Goal: Task Accomplishment & Management: Use online tool/utility

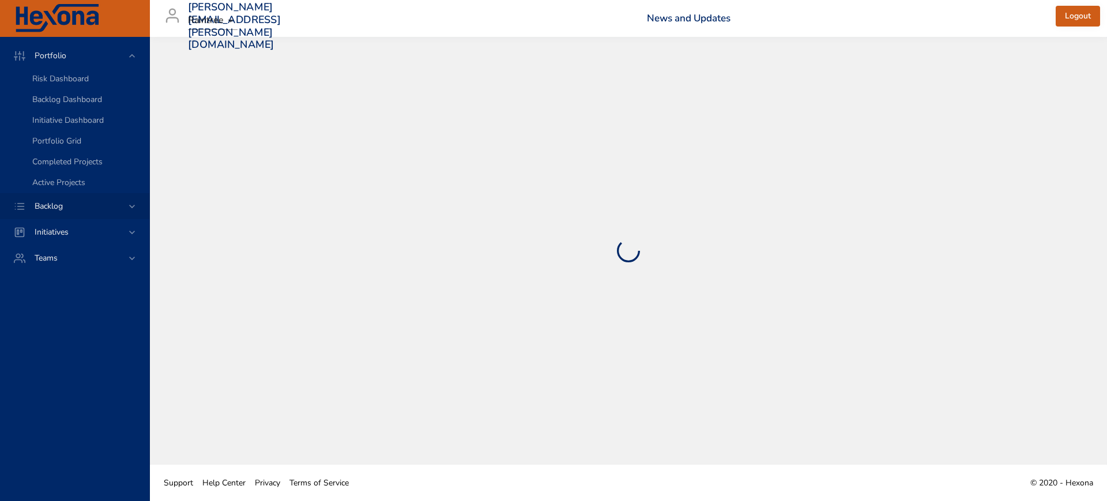
click at [127, 209] on icon at bounding box center [132, 207] width 12 height 12
click at [94, 110] on div "Backlog Details" at bounding box center [86, 105] width 108 height 12
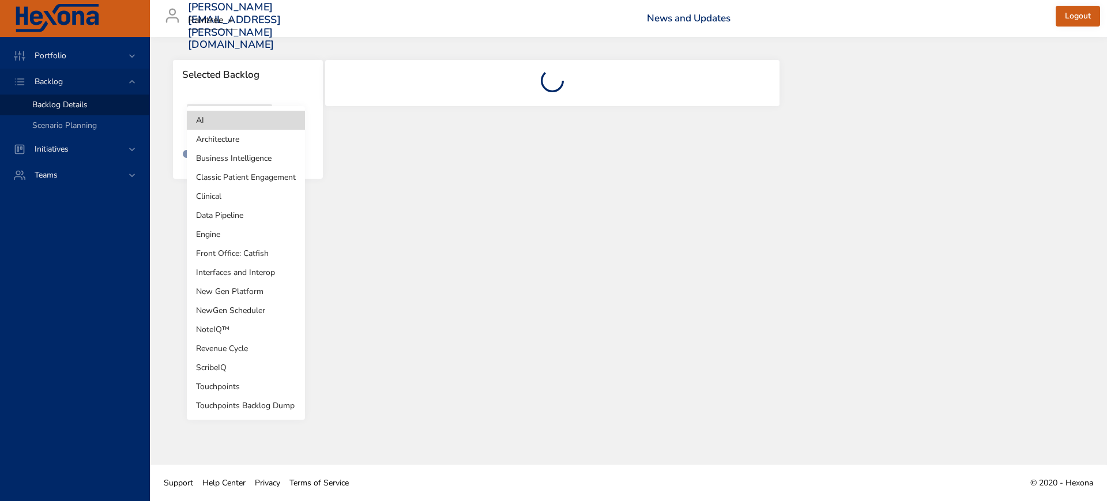
click at [261, 119] on body "Portfolio Backlog Backlog Details Scenario Planning Initiatives Teams [PERSON_N…" at bounding box center [553, 250] width 1107 height 501
click at [239, 343] on li "Revenue Cycle" at bounding box center [246, 348] width 118 height 19
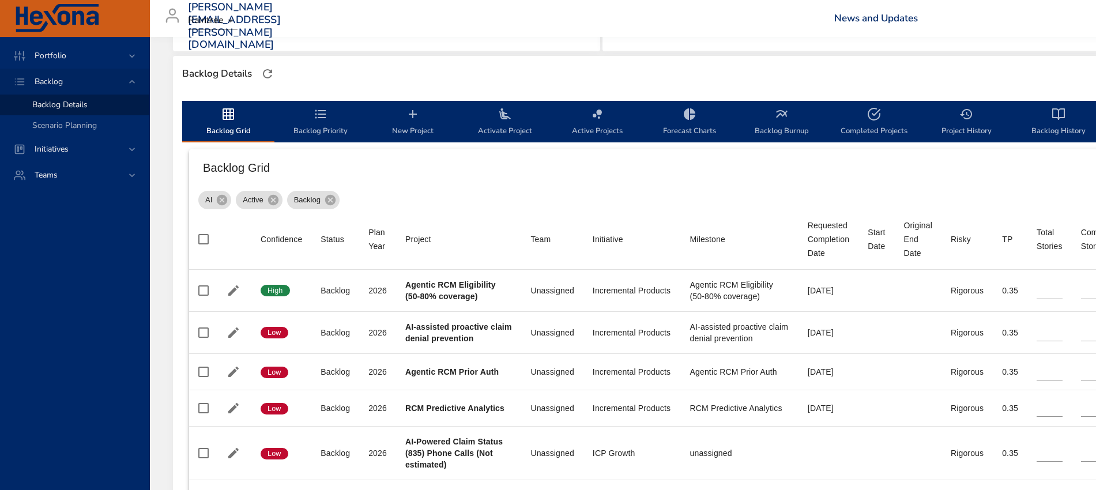
scroll to position [360, 0]
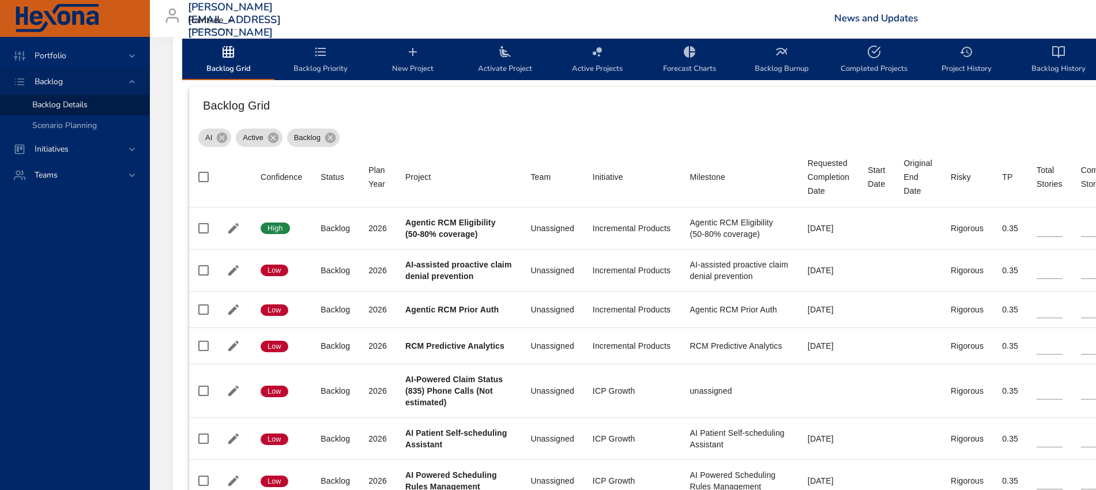
type input "*"
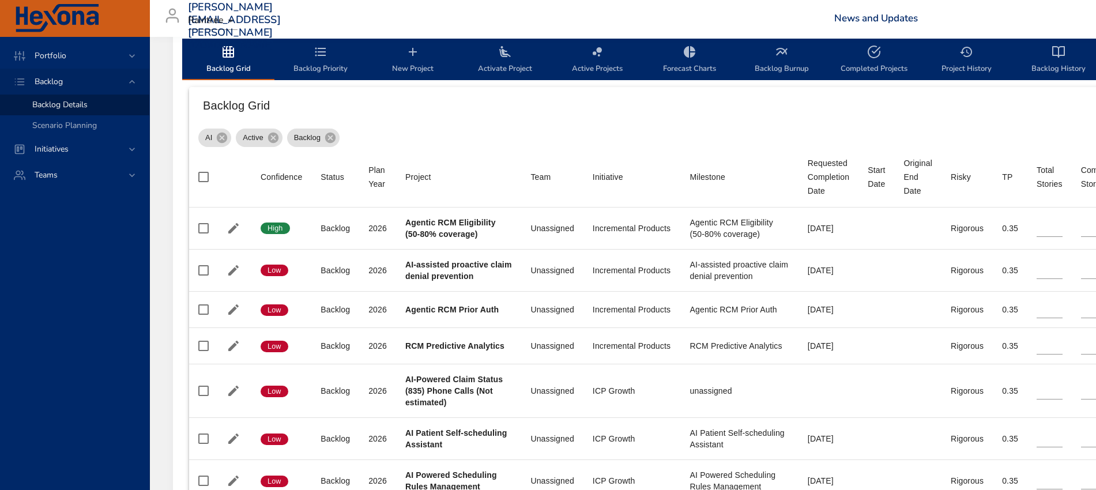
type input "*"
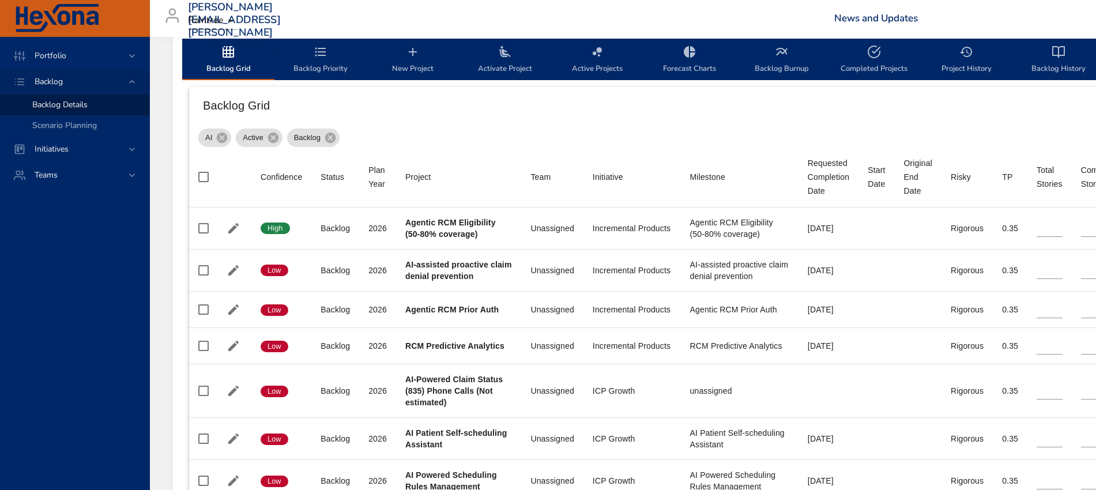
type input "*"
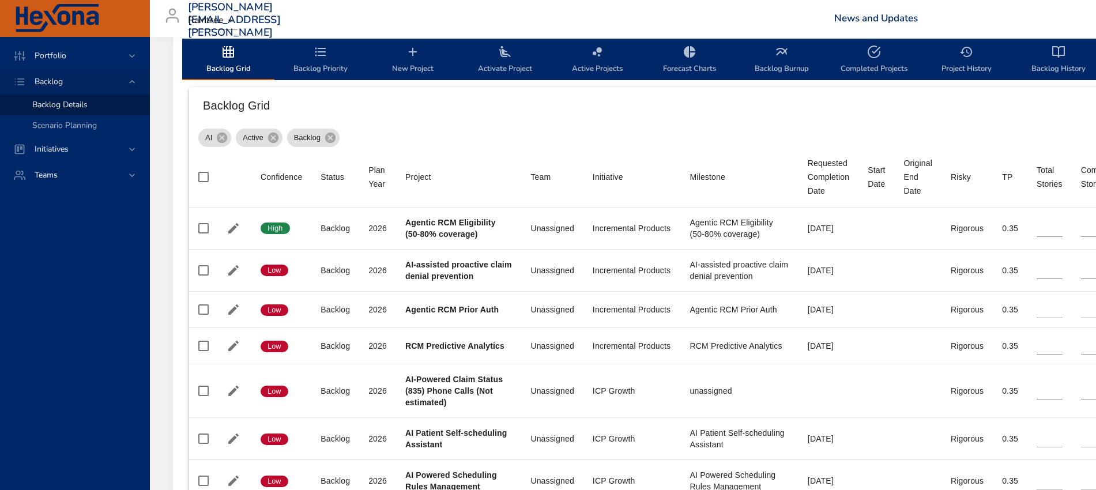
type input "*"
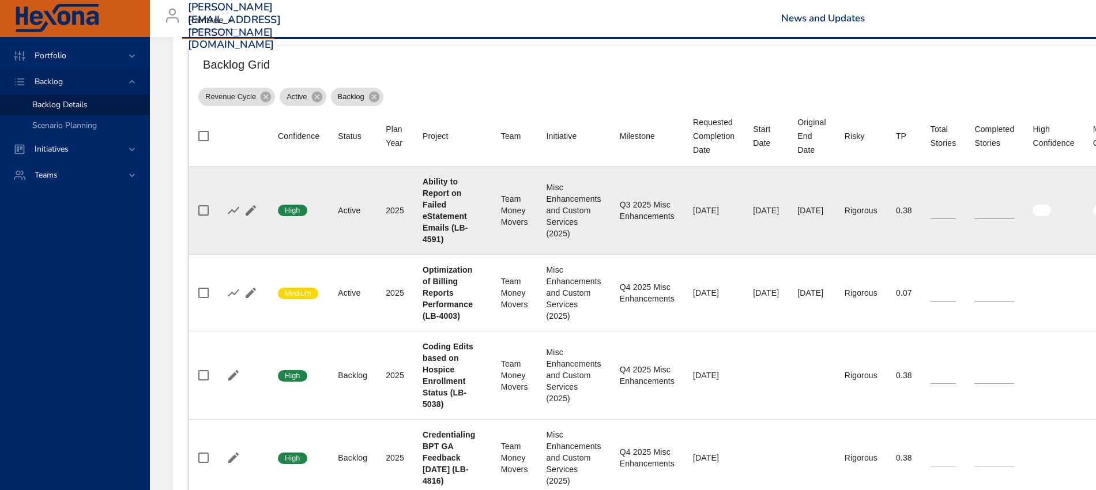
scroll to position [433, 0]
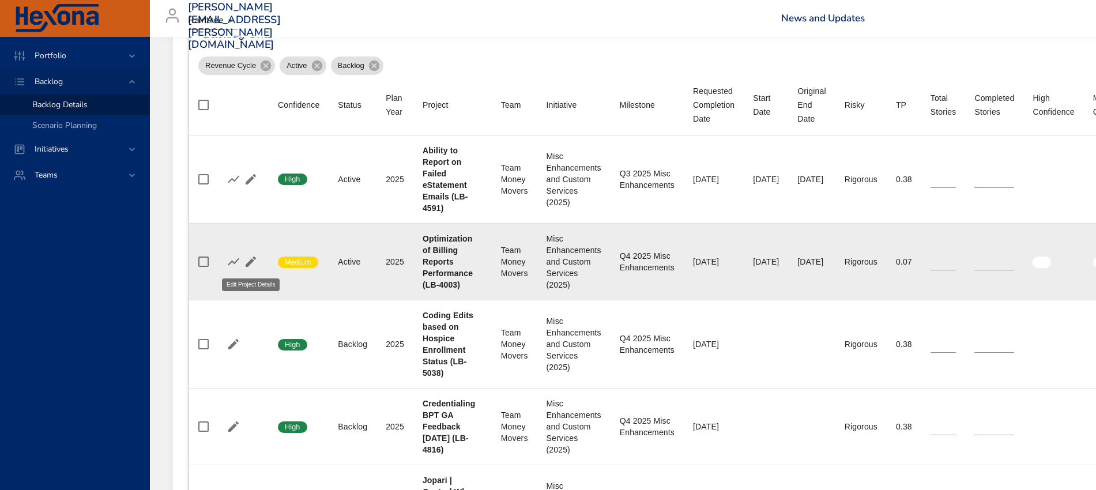
click at [245, 261] on icon "button" at bounding box center [251, 262] width 14 height 14
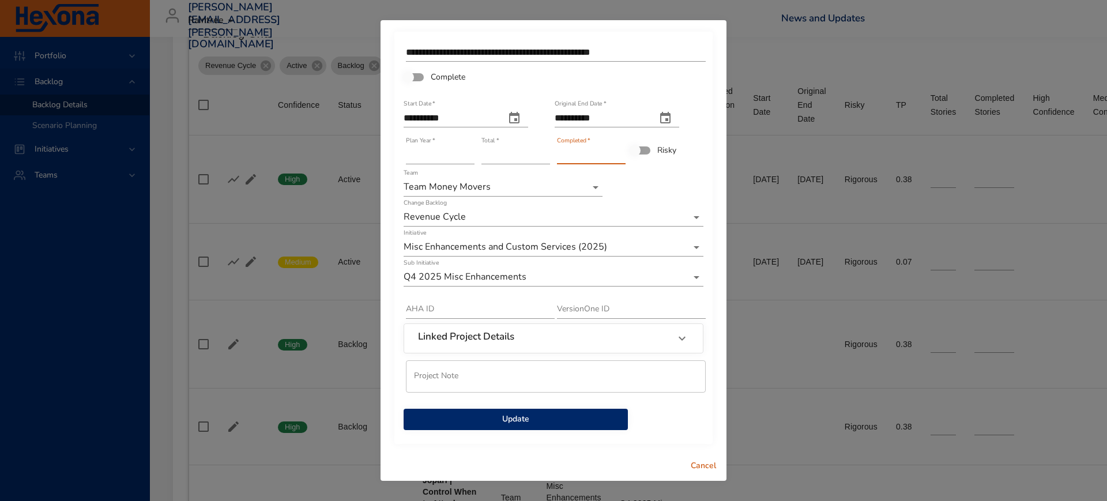
click at [619, 151] on input "*" at bounding box center [591, 155] width 69 height 18
type input "*"
click at [619, 151] on input "*" at bounding box center [591, 155] width 69 height 18
click at [512, 416] on span "Update" at bounding box center [516, 419] width 206 height 14
